Goal: Use online tool/utility: Utilize a website feature to perform a specific function

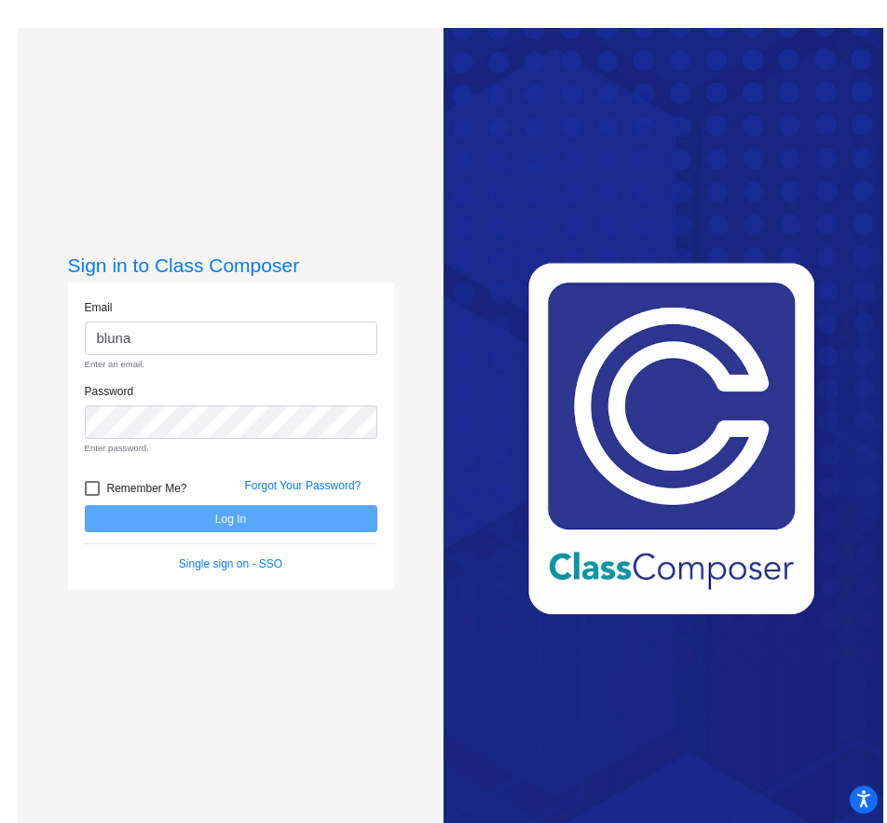
type input "[EMAIL_ADDRESS][DOMAIN_NAME]"
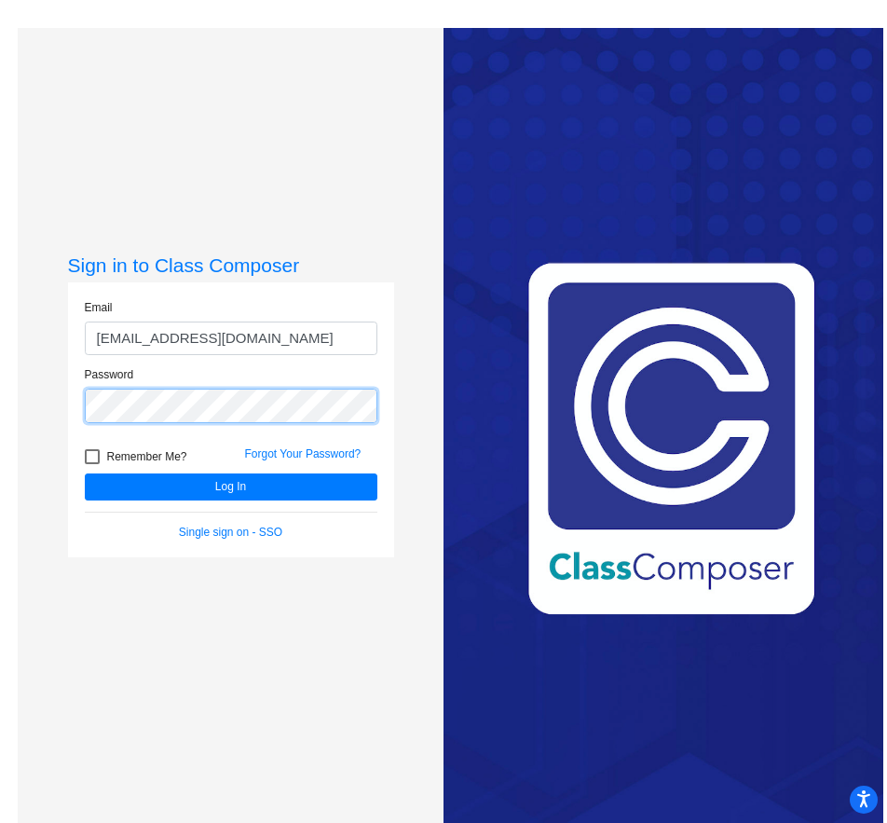
click at [85, 474] on button "Log In" at bounding box center [231, 487] width 293 height 27
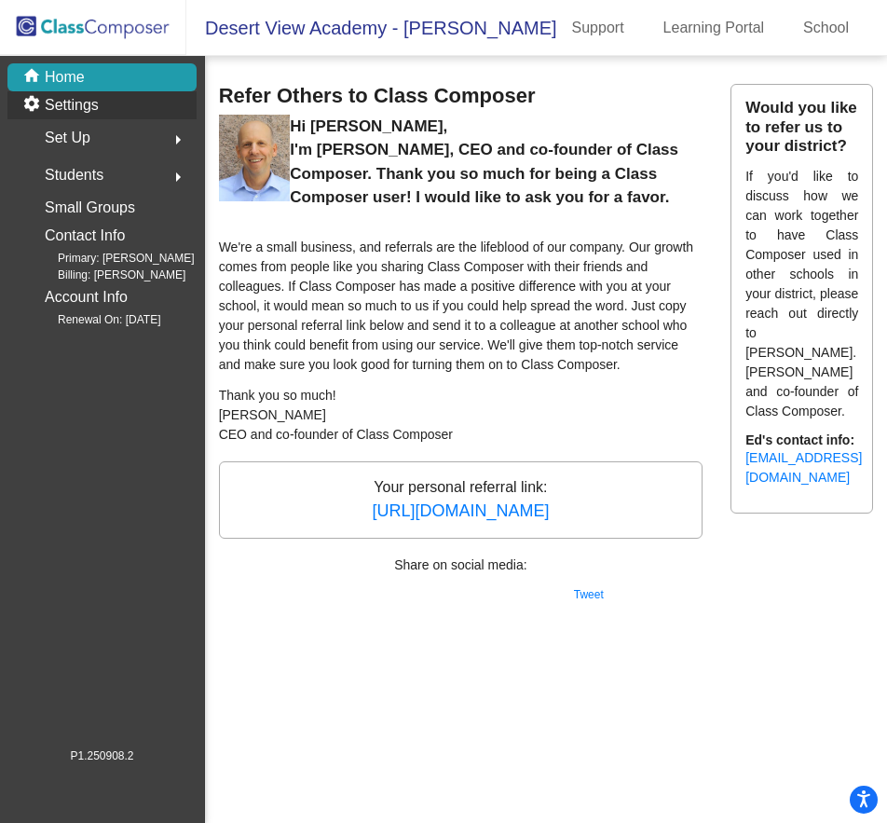
click at [89, 115] on p "Settings" at bounding box center [72, 105] width 54 height 22
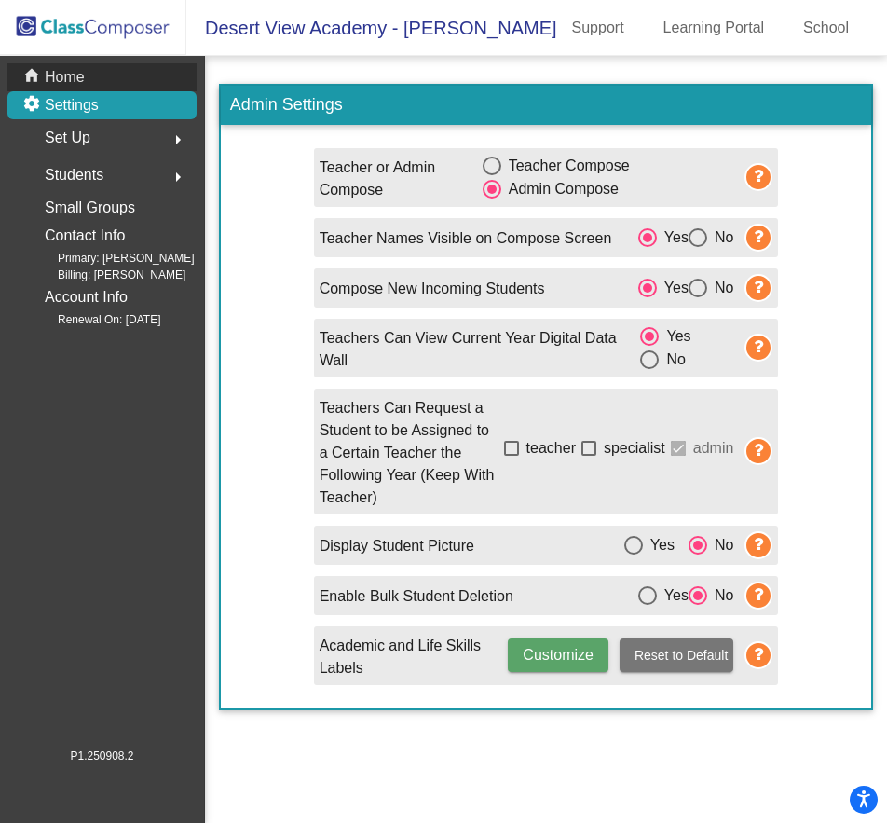
click at [111, 83] on div "home Home" at bounding box center [101, 77] width 189 height 28
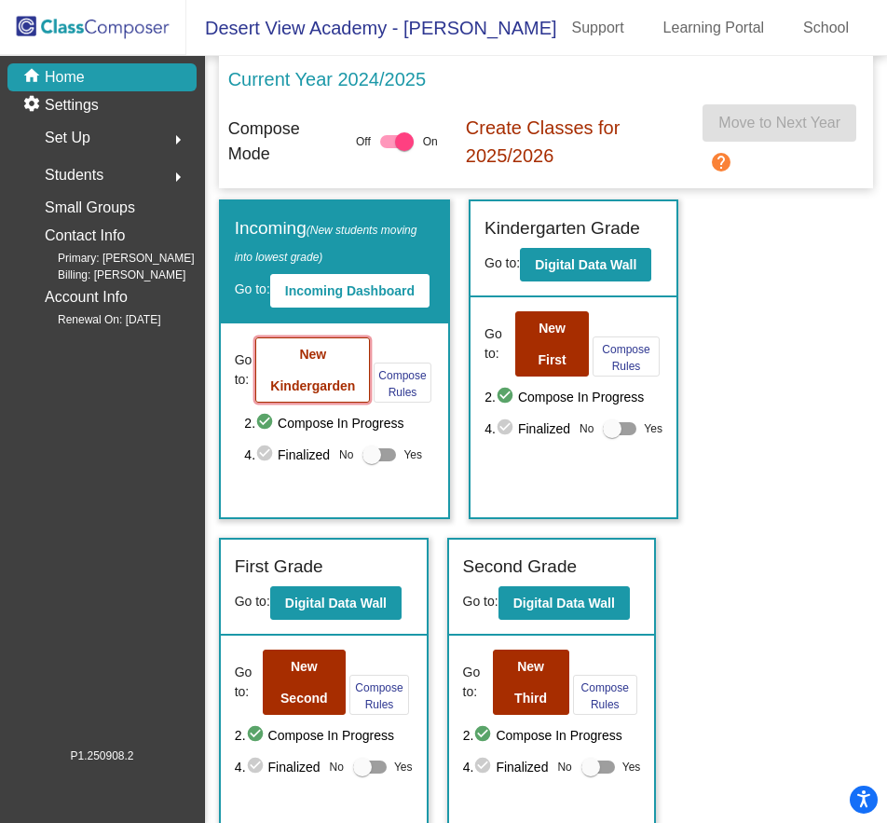
click at [300, 345] on button "New Kindergarden" at bounding box center [312, 369] width 115 height 65
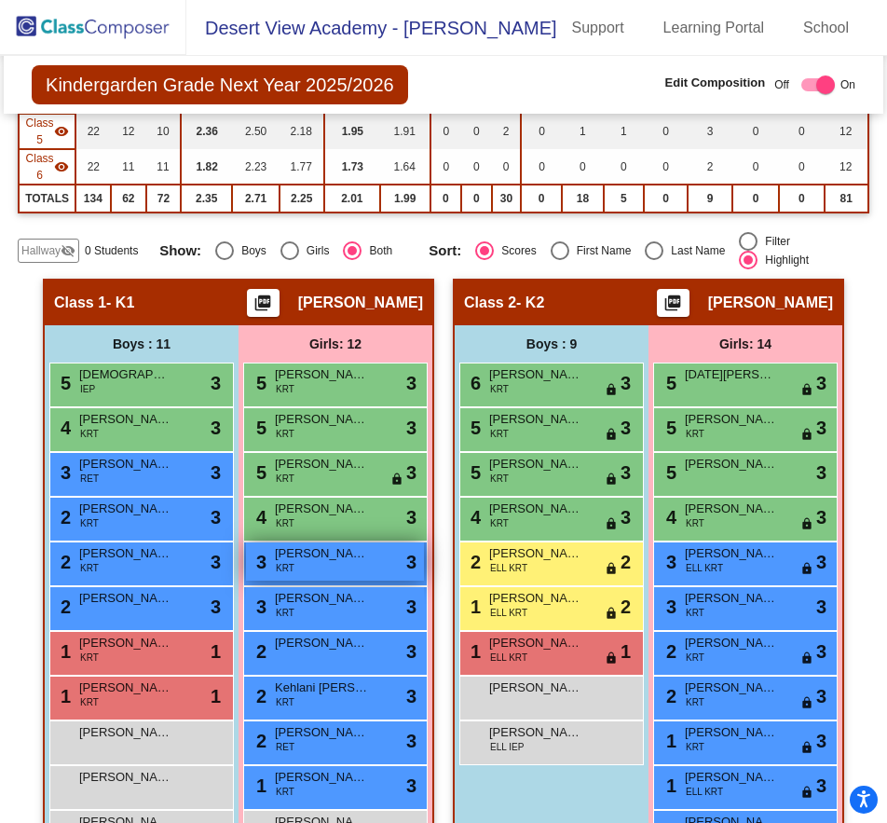
scroll to position [746, 0]
